Goal: Task Accomplishment & Management: Use online tool/utility

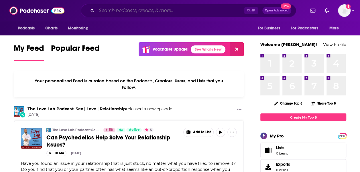
click at [127, 10] on input "Search podcasts, credits, & more..." at bounding box center [170, 10] width 148 height 9
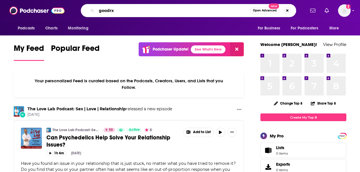
type input "goodrx"
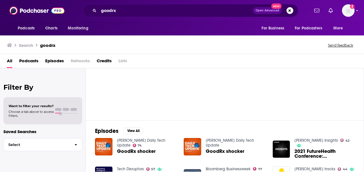
scroll to position [10, 0]
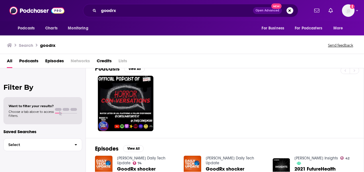
click at [58, 61] on span "Episodes" at bounding box center [54, 62] width 19 height 12
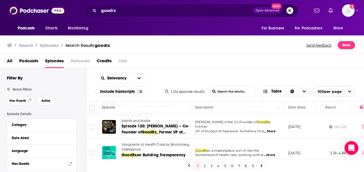
scroll to position [428, 0]
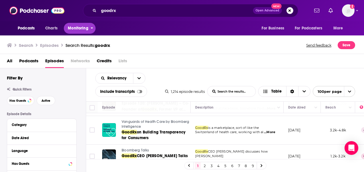
click at [81, 27] on span "Monitoring" at bounding box center [78, 28] width 20 height 8
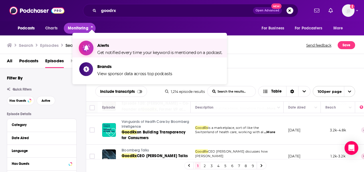
click at [104, 47] on span "Alerts" at bounding box center [159, 45] width 125 height 5
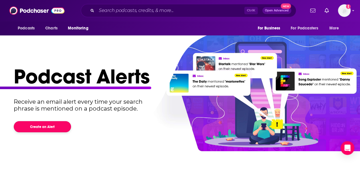
click at [45, 126] on button "Create an Alert" at bounding box center [42, 126] width 57 height 11
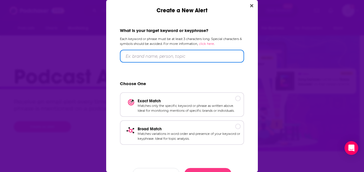
click at [156, 59] on input "Create a New Alert" at bounding box center [182, 56] width 124 height 13
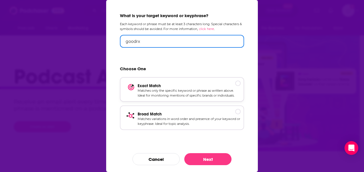
type input "goodrx"
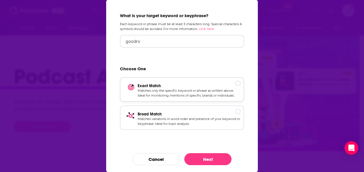
click at [235, 84] on p "Exact Match" at bounding box center [189, 86] width 103 height 5
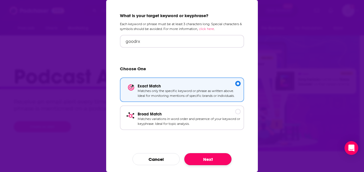
click at [213, 161] on button "Next" at bounding box center [207, 159] width 47 height 12
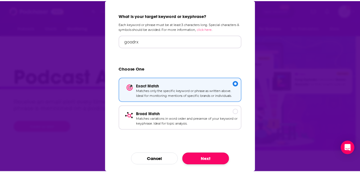
scroll to position [0, 0]
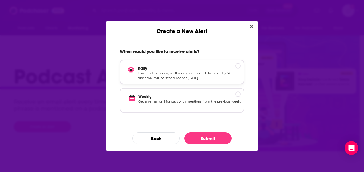
click at [233, 73] on p "If we find mentions, we’ll send you an email the next day. Your first email wil…" at bounding box center [189, 76] width 103 height 10
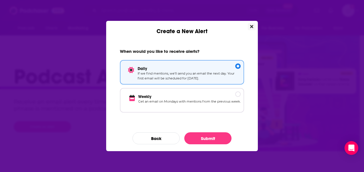
click at [252, 26] on icon "Close" at bounding box center [251, 26] width 3 height 3
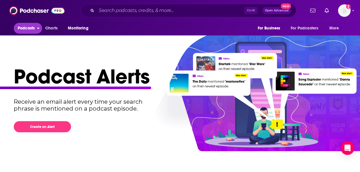
click at [24, 31] on span "Podcasts" at bounding box center [26, 28] width 17 height 8
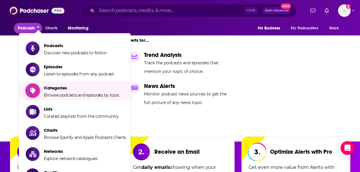
scroll to position [140, 0]
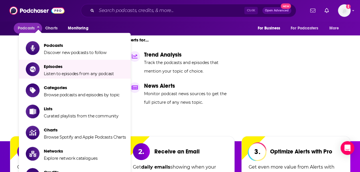
click at [264, 73] on div "Podcast Alerts Receive an email alert every time your search phrase is mentione…" at bounding box center [178, 32] width 328 height 217
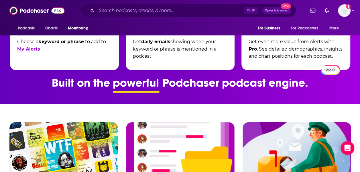
scroll to position [231, 0]
